Goal: Task Accomplishment & Management: Manage account settings

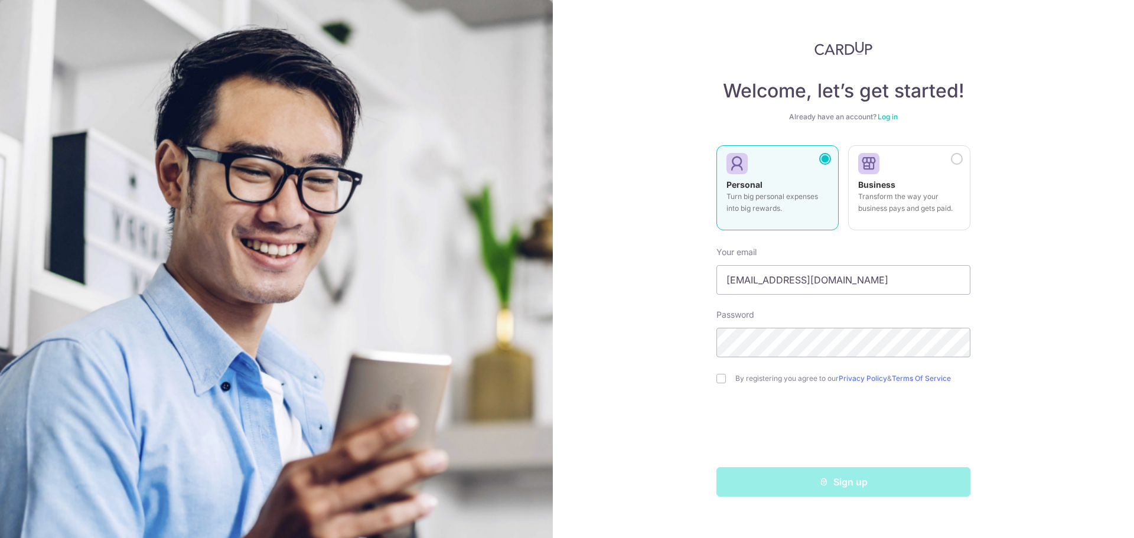
click at [720, 381] on input "checkbox" at bounding box center [721, 378] width 9 height 9
checkbox input "true"
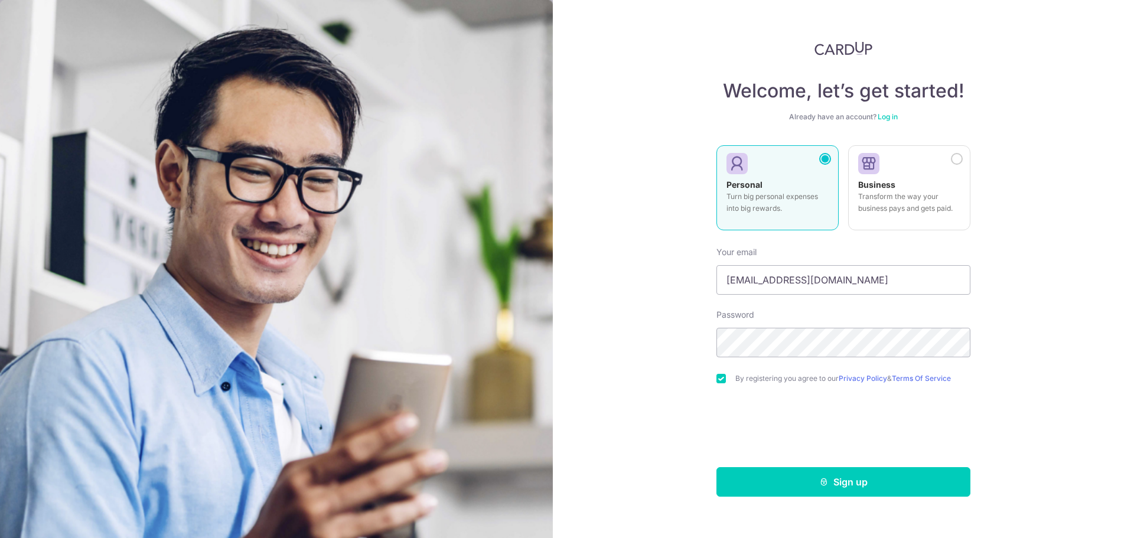
click at [896, 123] on div "Welcome, let’s get started! Already have an account? Log in Personal Turn big p…" at bounding box center [844, 269] width 254 height 456
click at [896, 116] on link "Log in" at bounding box center [888, 116] width 20 height 9
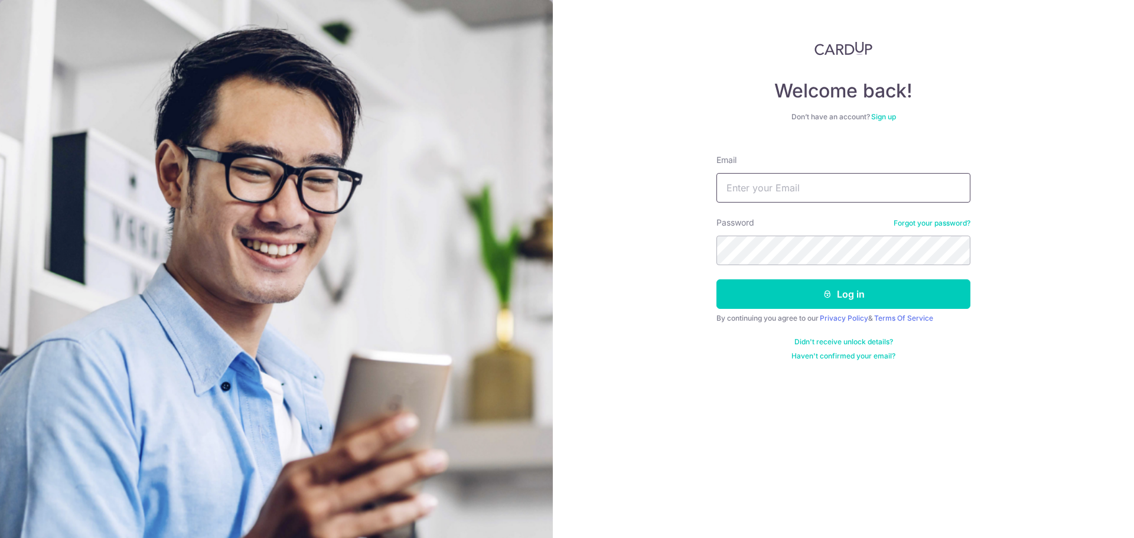
click at [835, 193] on input "Email" at bounding box center [844, 188] width 254 height 30
type input "[EMAIL_ADDRESS][DOMAIN_NAME]"
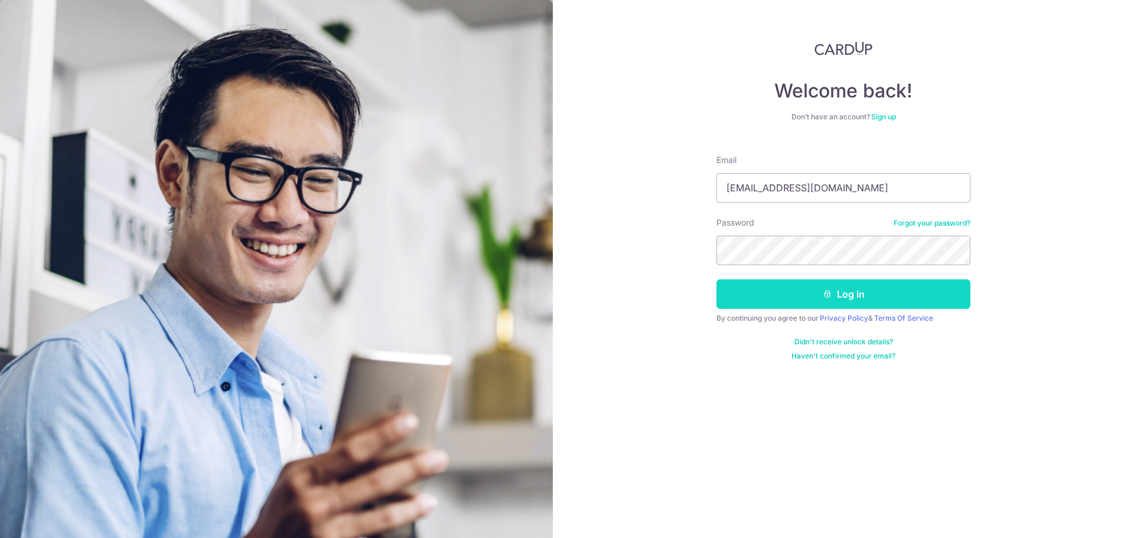
click at [825, 293] on icon "submit" at bounding box center [827, 294] width 9 height 9
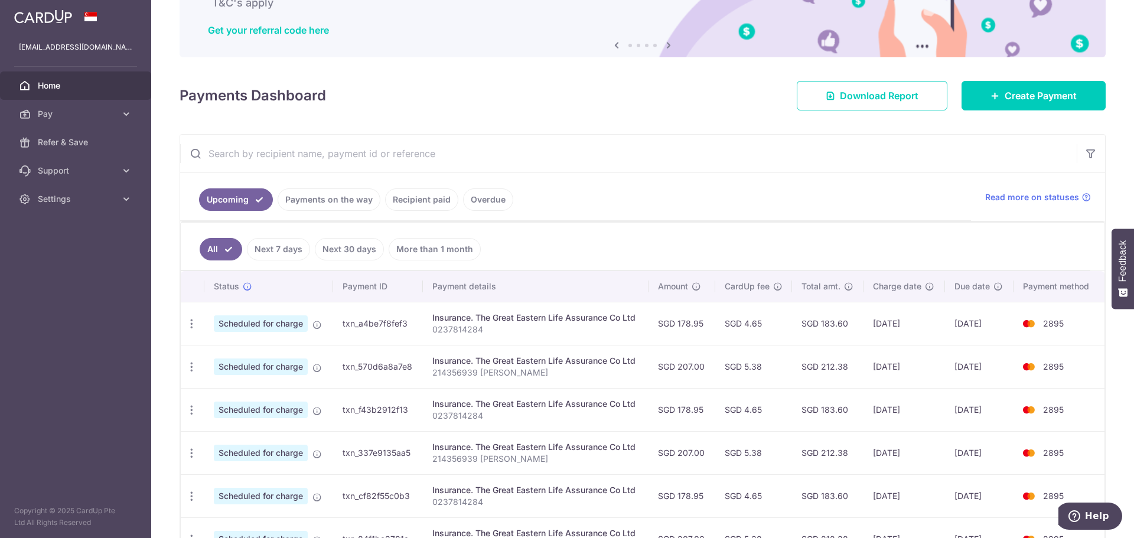
scroll to position [174, 0]
